Goal: Navigation & Orientation: Find specific page/section

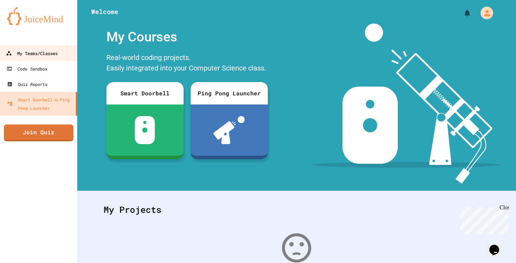
click at [50, 56] on div "My Teams/Classes" at bounding box center [32, 53] width 52 height 9
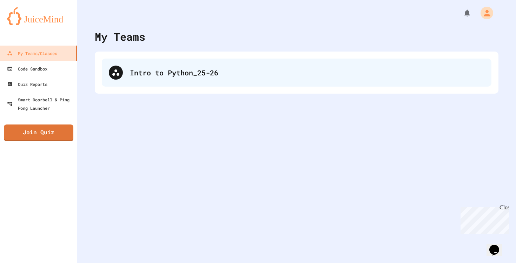
click at [194, 72] on div "Intro to Python_25-26" at bounding box center [307, 72] width 355 height 11
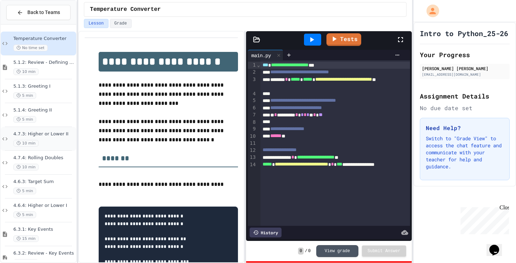
click at [49, 136] on span "4.7.3: Higher or Lower II" at bounding box center [43, 134] width 61 height 6
